Goal: Find contact information: Find contact information

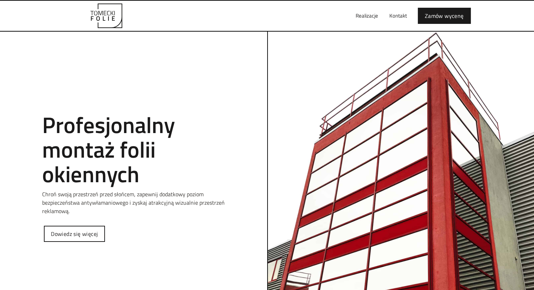
click at [348, 17] on div "Realizacje Kontakt Zamów wycenę" at bounding box center [266, 16] width 421 height 30
click at [359, 16] on link "Realizacje" at bounding box center [367, 16] width 34 height 22
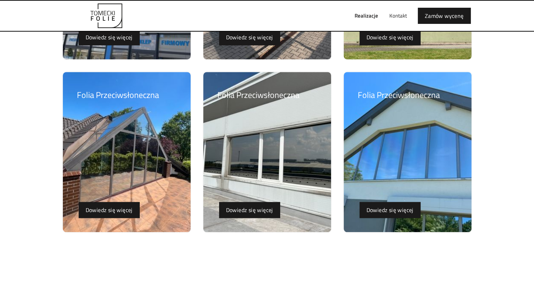
scroll to position [737, 0]
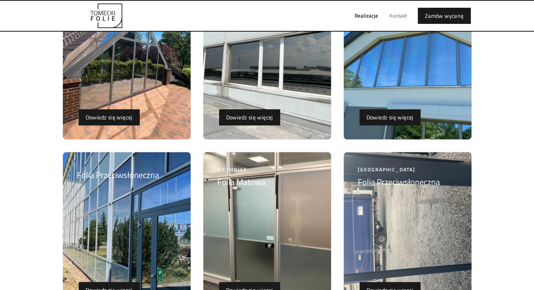
click at [397, 19] on link "Kontakt" at bounding box center [397, 16] width 29 height 22
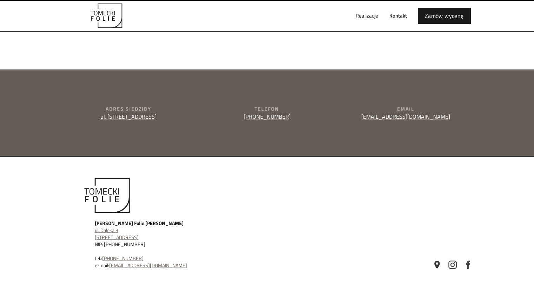
scroll to position [250, 0]
click at [320, 112] on div "Telefon +48 577 999 827" at bounding box center [266, 112] width 133 height 15
drag, startPoint x: 448, startPoint y: 115, endPoint x: 375, endPoint y: 118, distance: 73.3
click at [375, 118] on div "Email kontakt@tomeckifolie.pl" at bounding box center [405, 112] width 133 height 15
copy link "[EMAIL_ADDRESS][DOMAIN_NAME]"
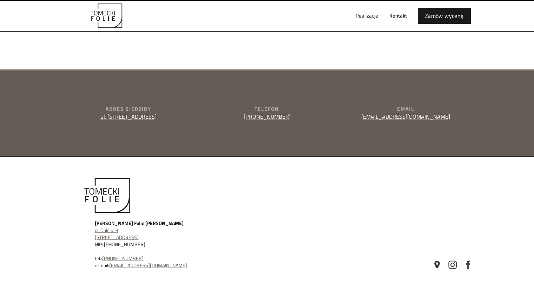
click at [117, 16] on img "home" at bounding box center [106, 16] width 77 height 25
